Goal: Task Accomplishment & Management: Use online tool/utility

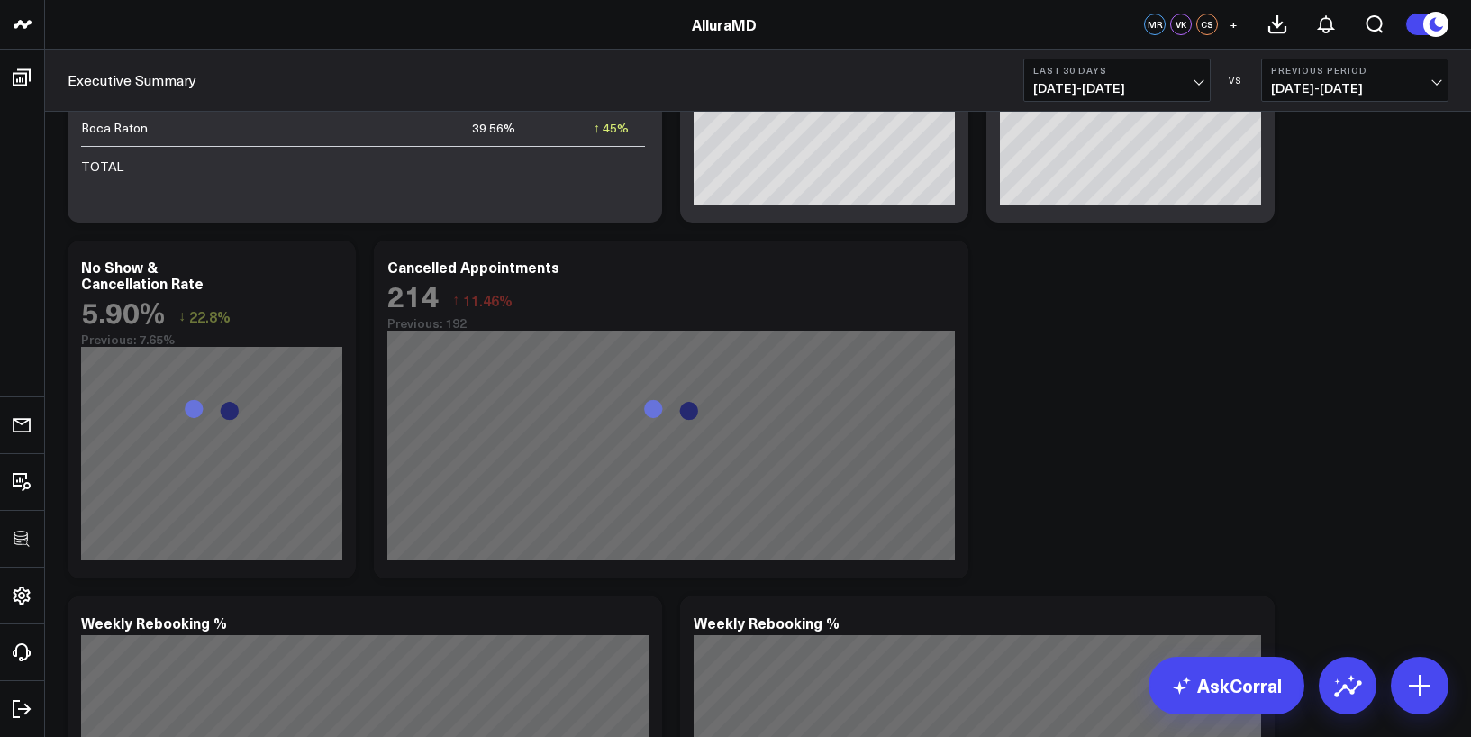
scroll to position [5523, 0]
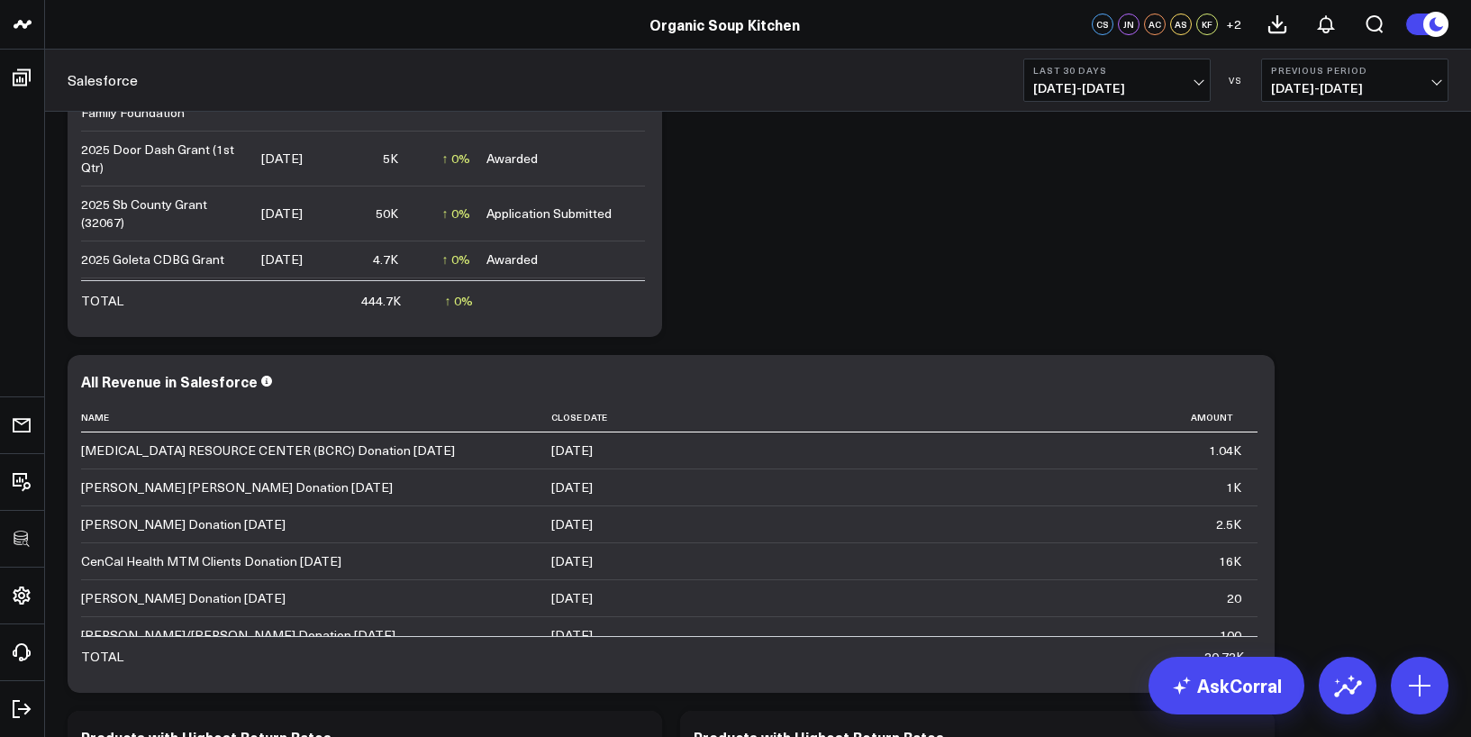
scroll to position [1188, 0]
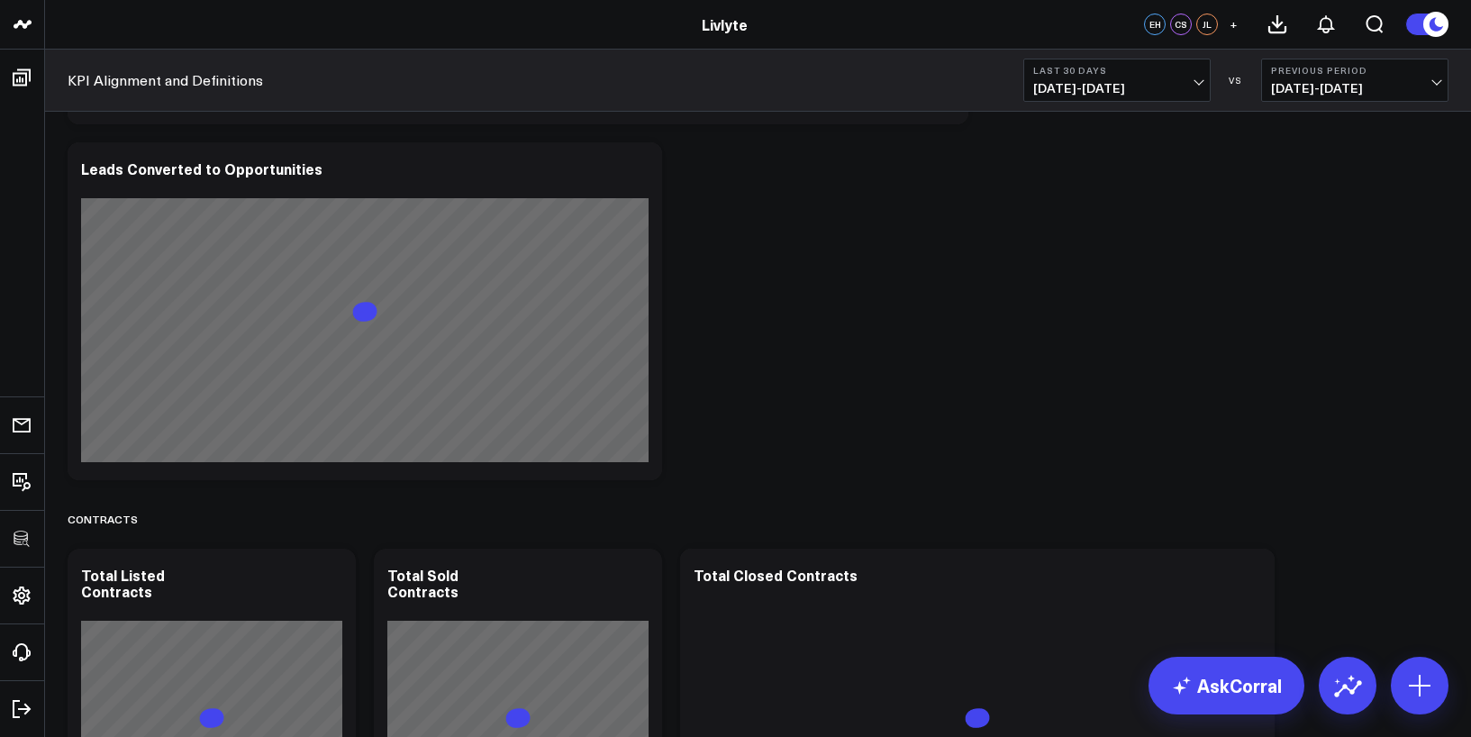
scroll to position [2933, 0]
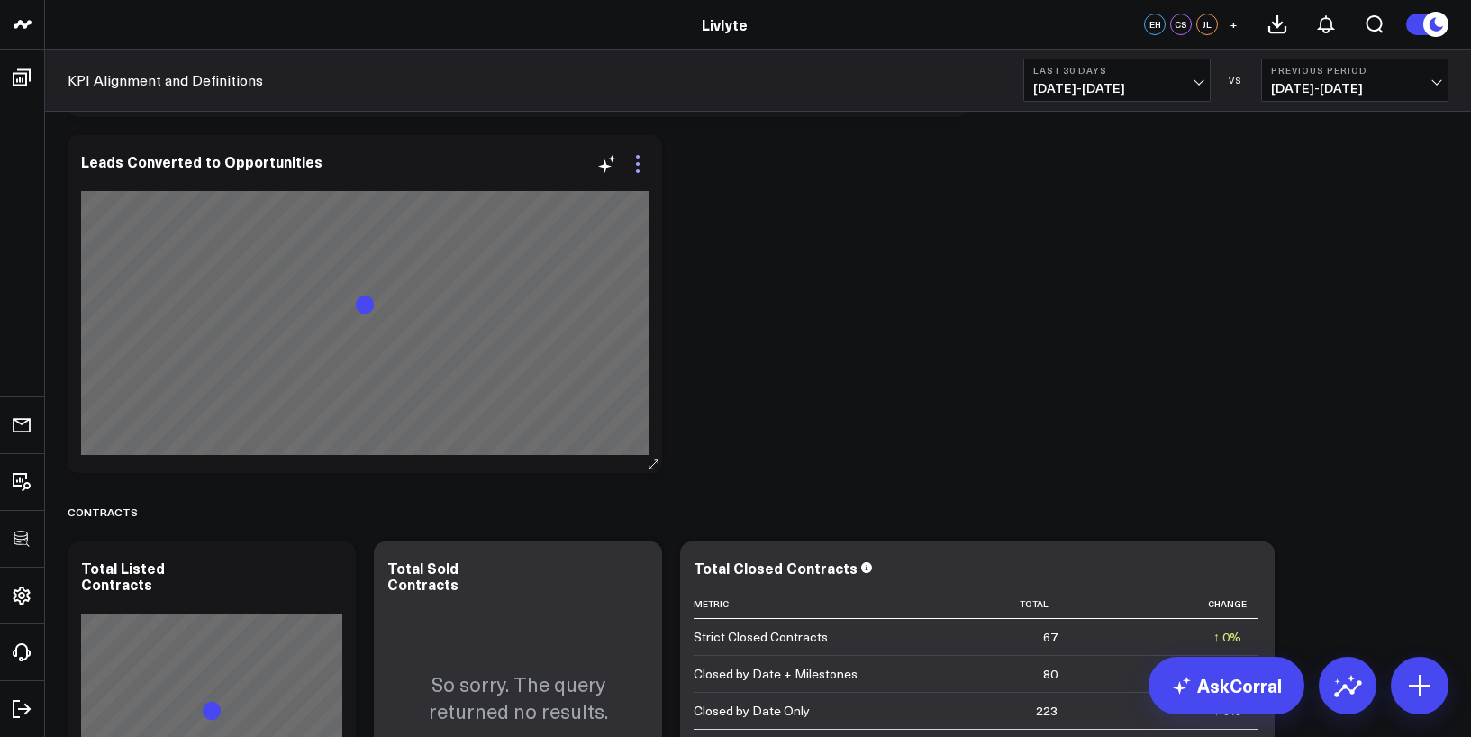
click at [641, 163] on icon at bounding box center [638, 164] width 22 height 22
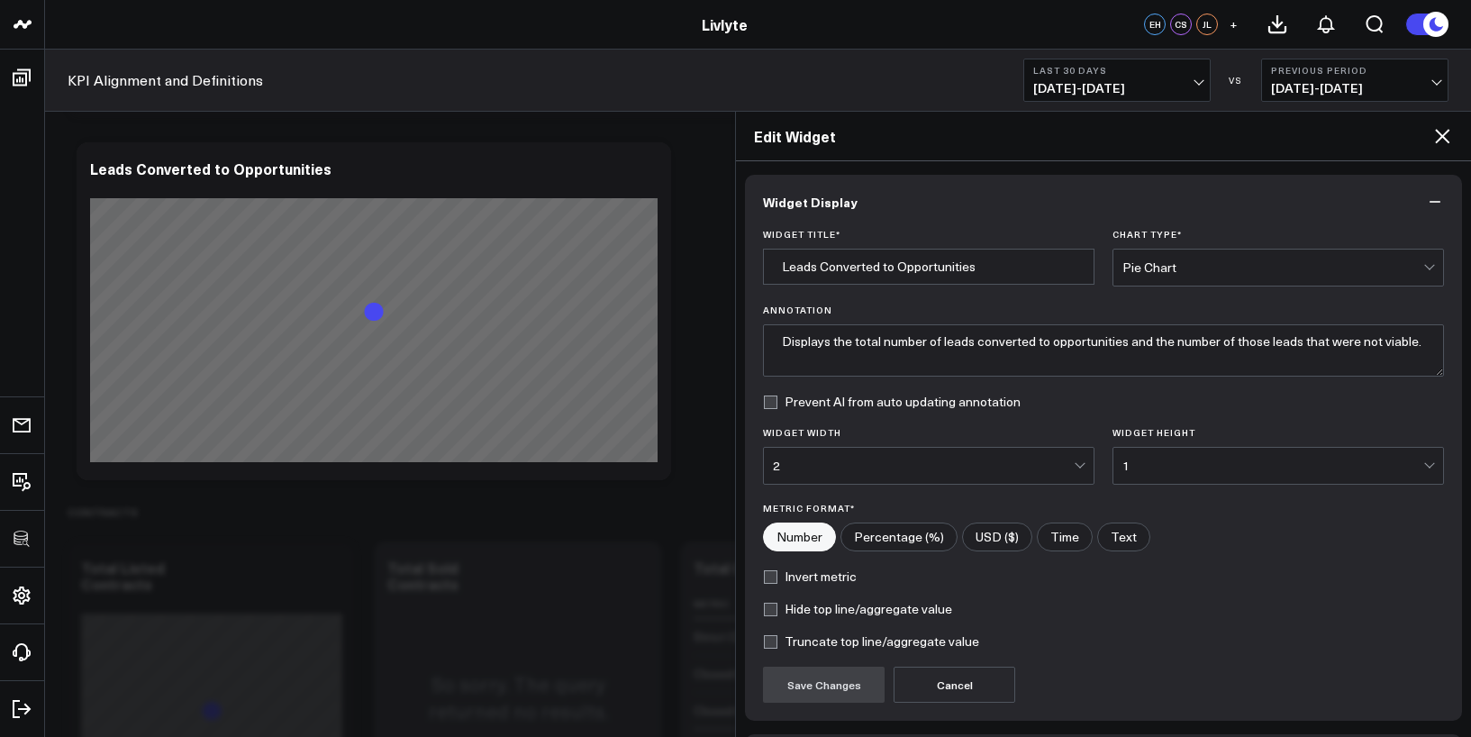
scroll to position [132, 0]
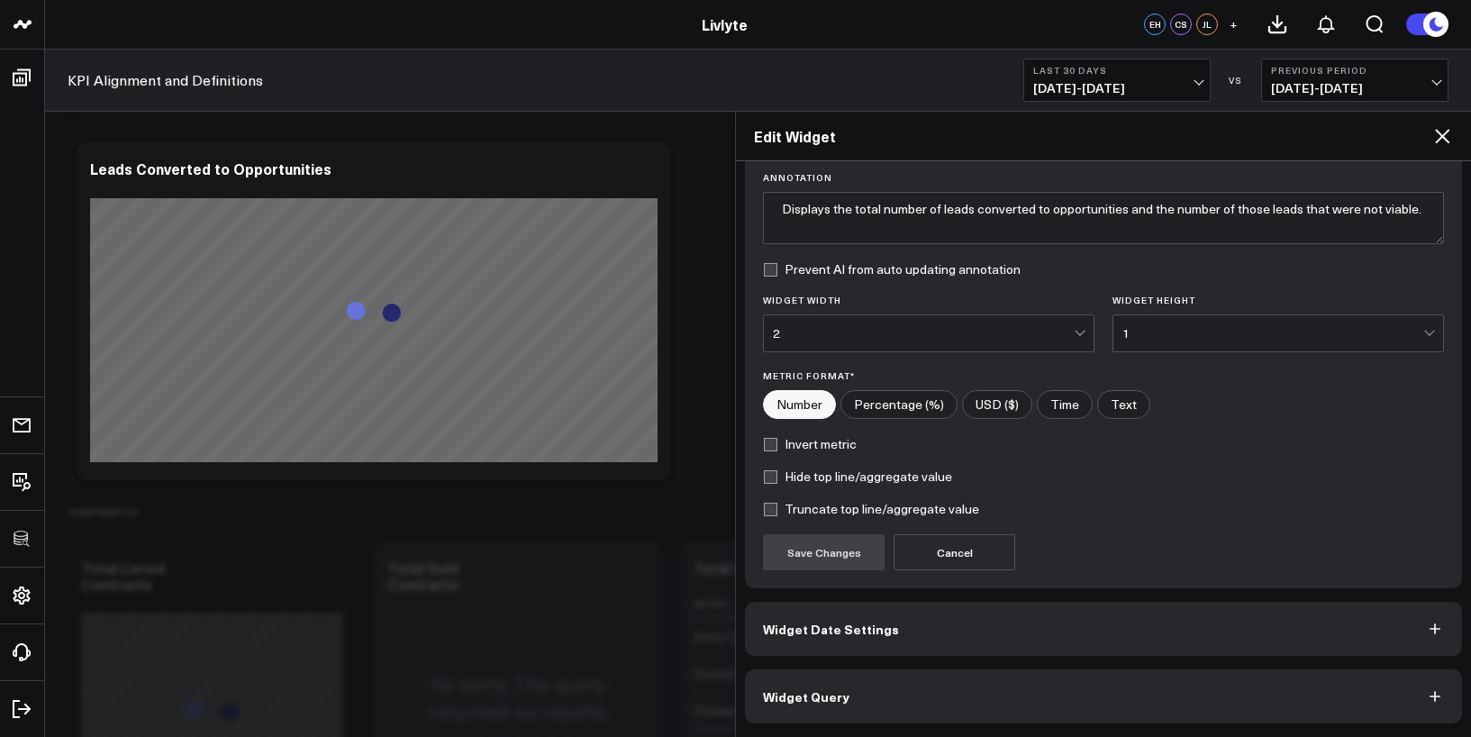
click at [848, 690] on button "Widget Query" at bounding box center [1103, 696] width 717 height 54
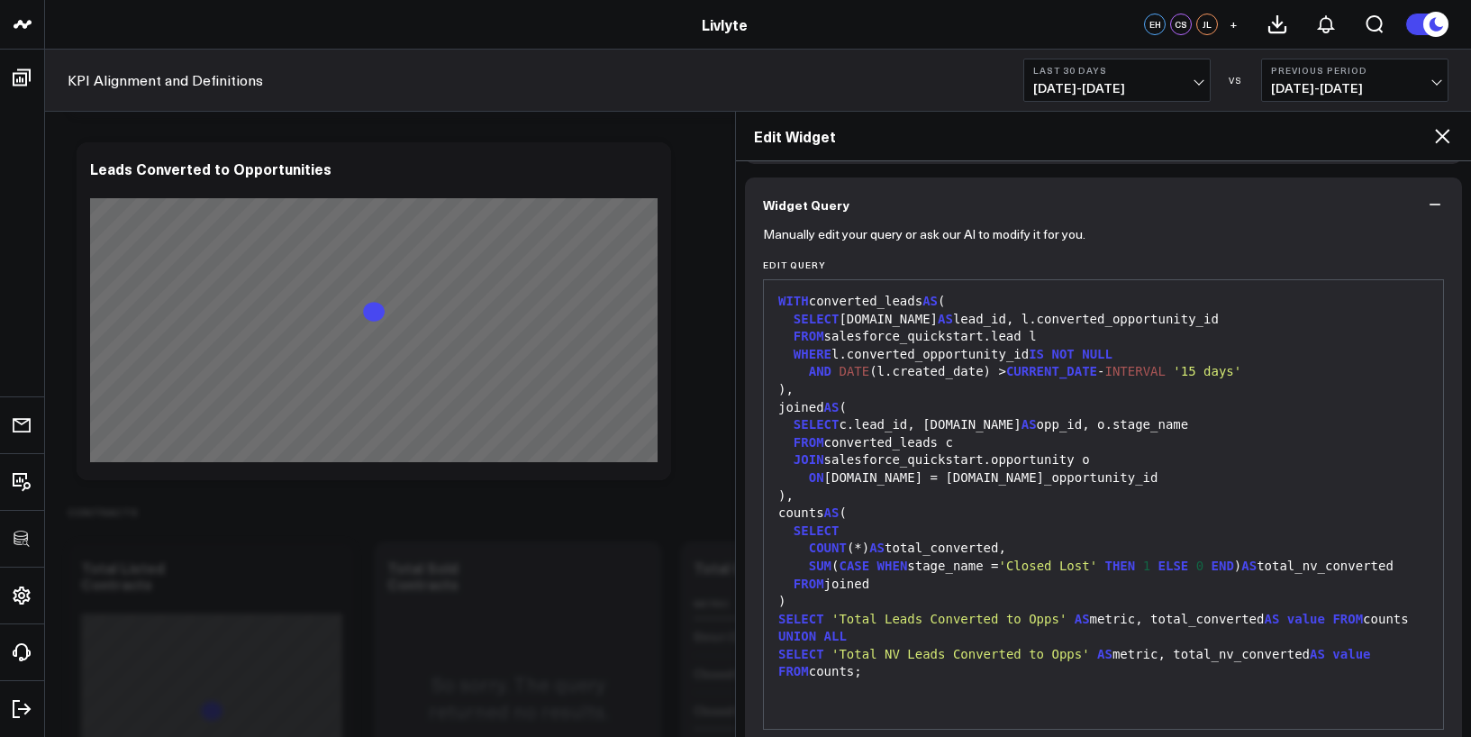
scroll to position [14, 0]
click at [1448, 141] on icon at bounding box center [1442, 136] width 14 height 14
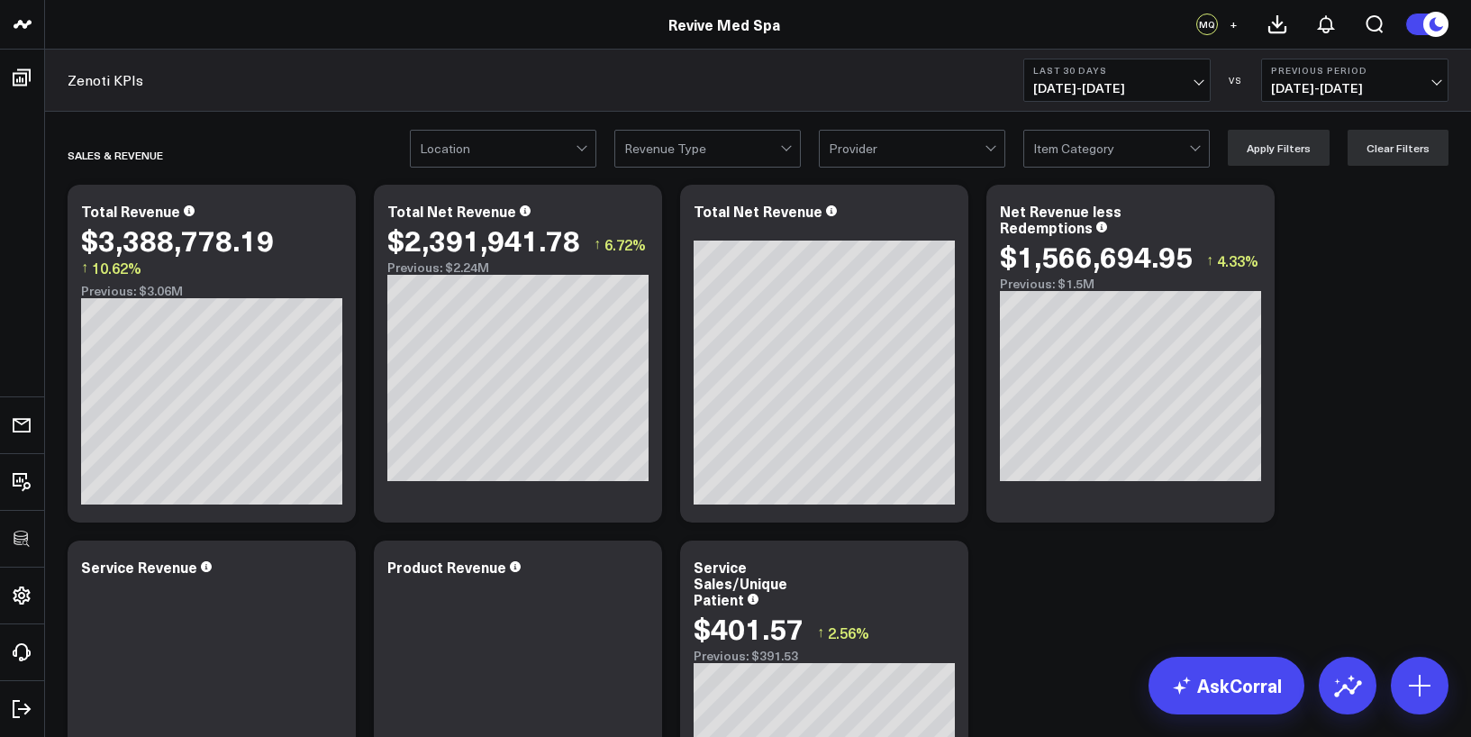
click at [777, 156] on div at bounding box center [702, 149] width 156 height 36
click at [900, 143] on div at bounding box center [907, 149] width 156 height 36
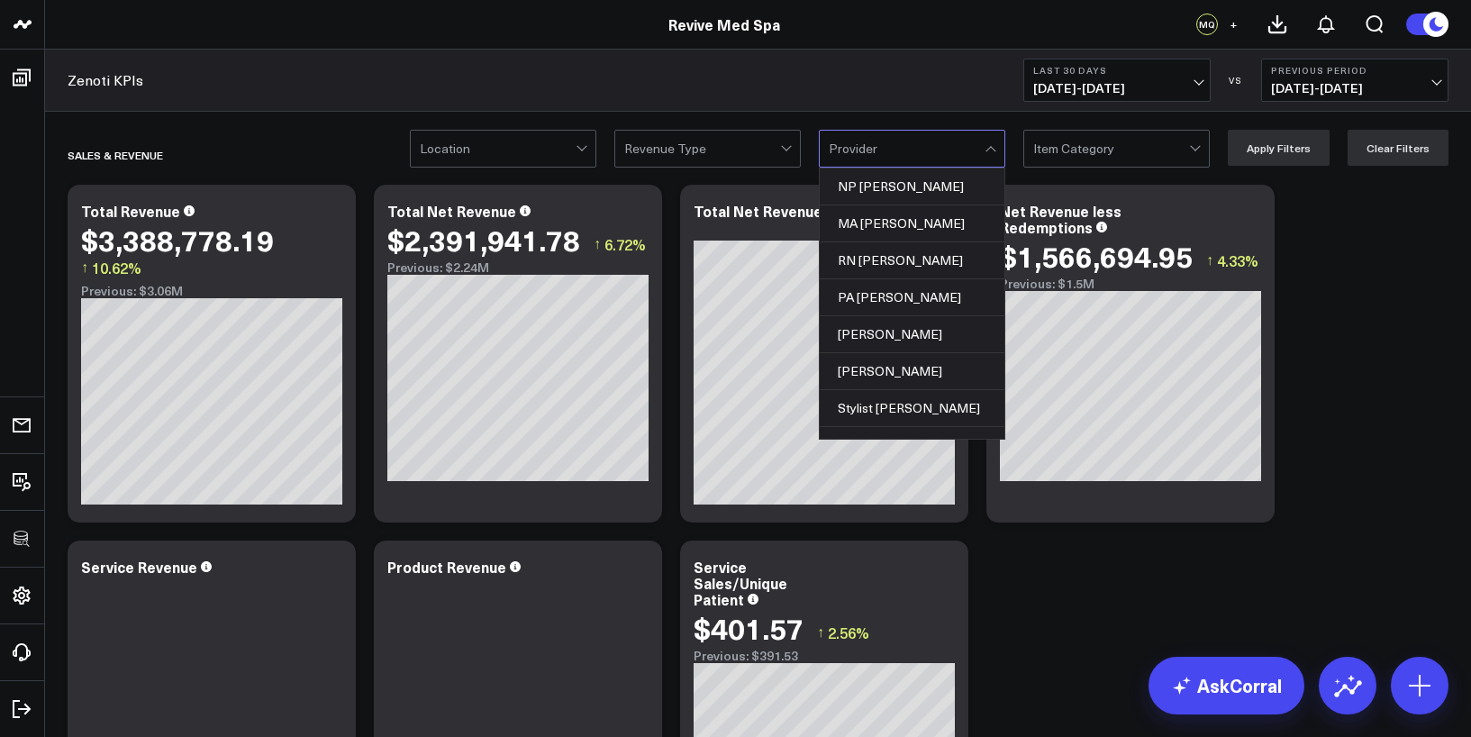
click at [1085, 142] on div at bounding box center [1111, 149] width 156 height 36
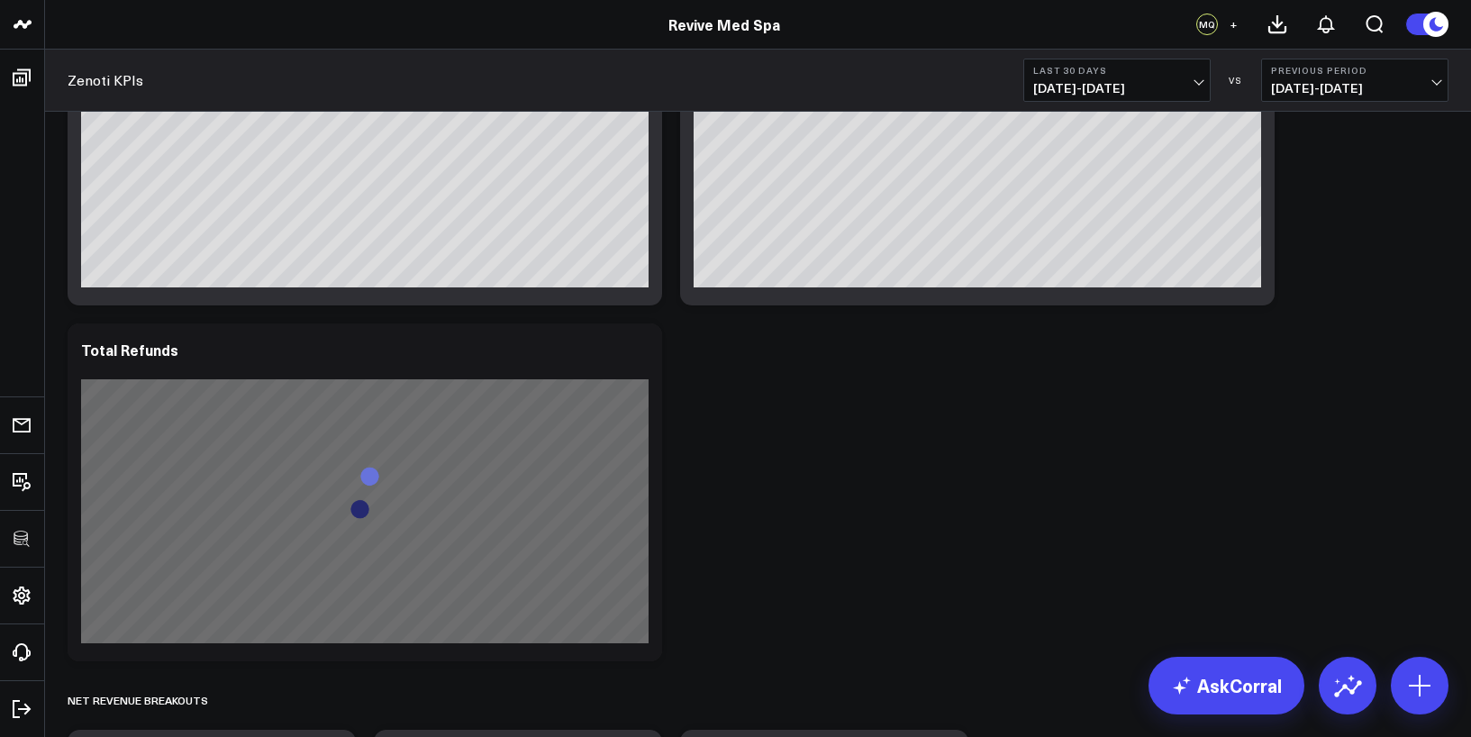
scroll to position [1717, 0]
